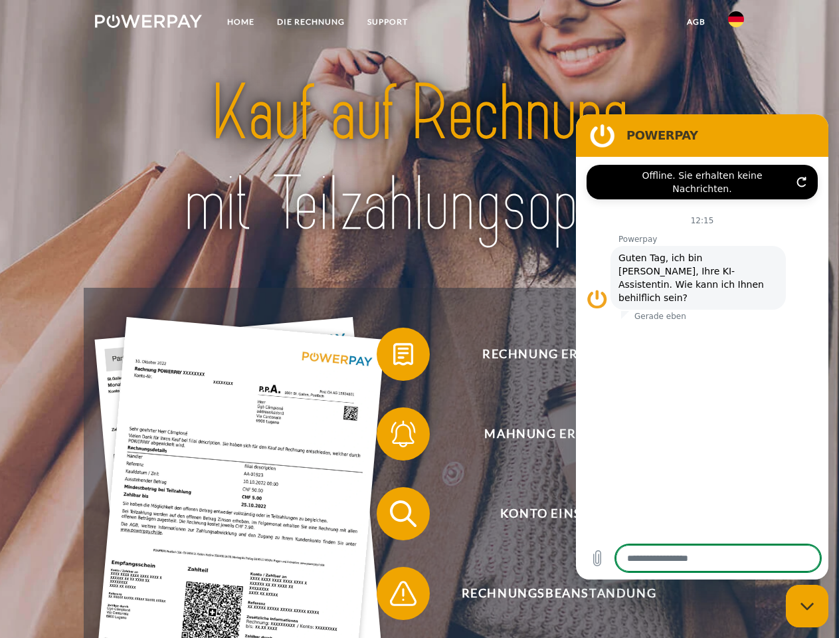
click at [148, 23] on img at bounding box center [148, 21] width 107 height 13
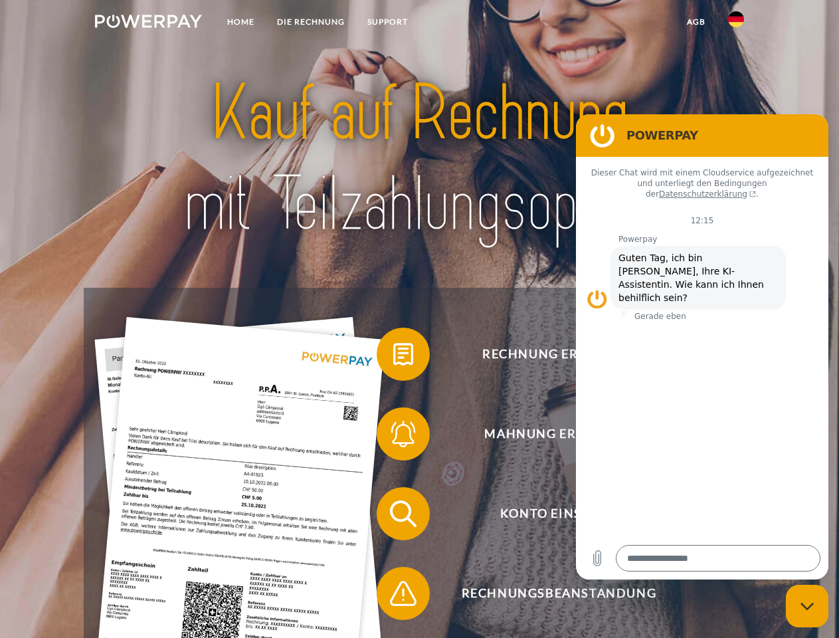
click at [736, 23] on img at bounding box center [736, 19] width 16 height 16
click at [696, 22] on link "agb" at bounding box center [696, 22] width 41 height 24
click at [393, 357] on span at bounding box center [383, 354] width 66 height 66
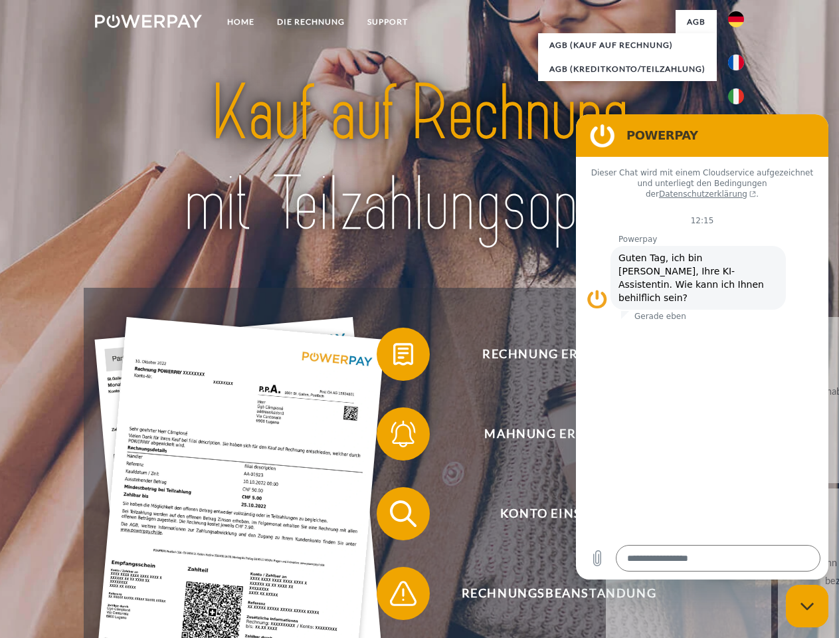
click at [393, 437] on span at bounding box center [383, 434] width 66 height 66
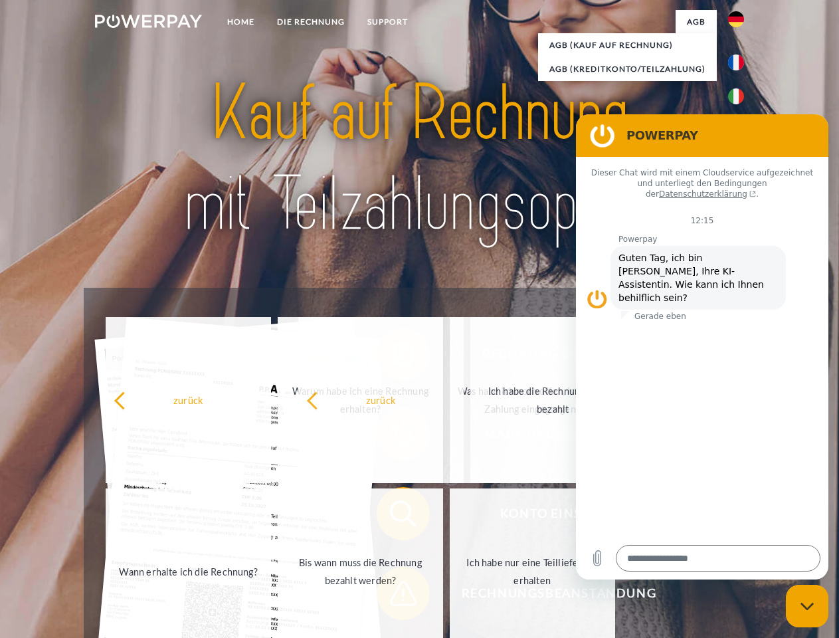
click at [393, 596] on span at bounding box center [383, 593] width 66 height 66
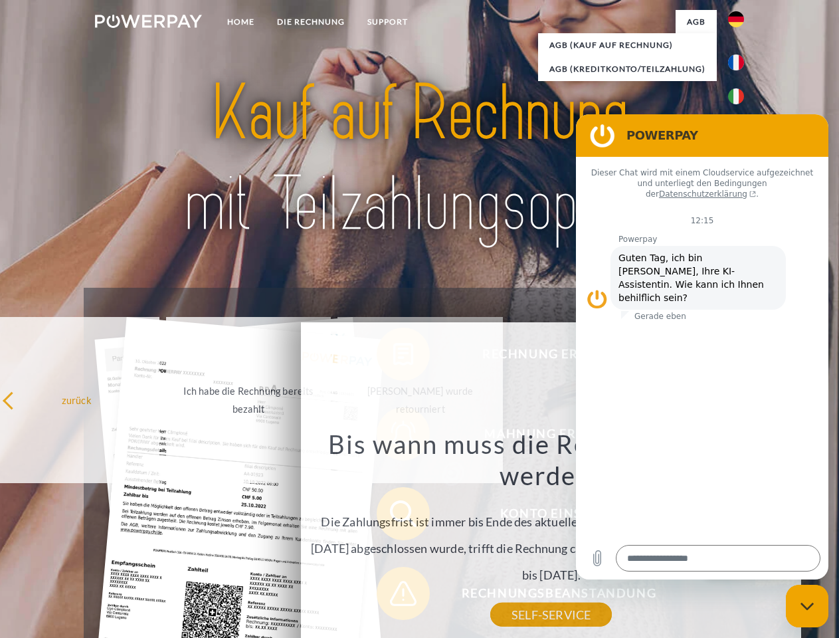
click at [808, 606] on icon "Messaging-Fenster schließen" at bounding box center [808, 606] width 14 height 9
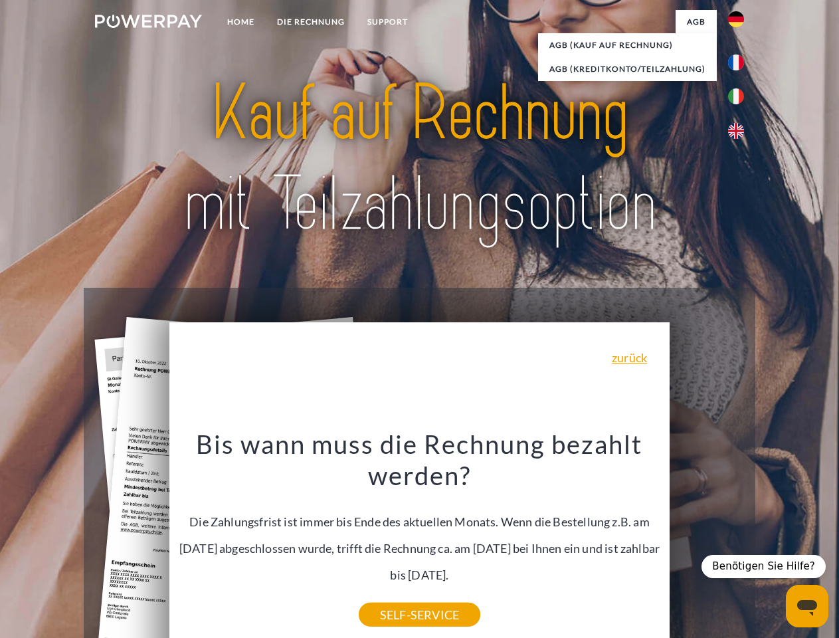
type textarea "*"
